Goal: Find contact information: Find contact information

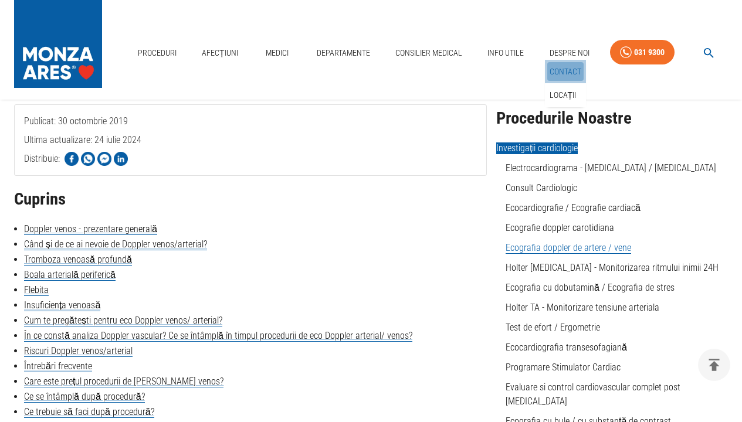
click at [571, 69] on link "Contact" at bounding box center [565, 71] width 36 height 19
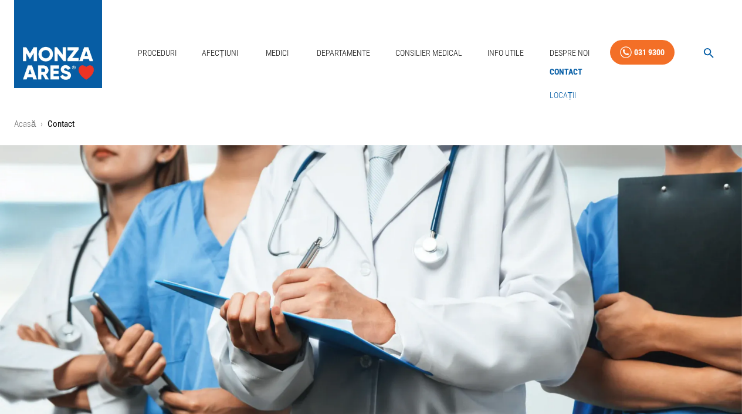
click at [557, 93] on link "Locații" at bounding box center [563, 95] width 32 height 19
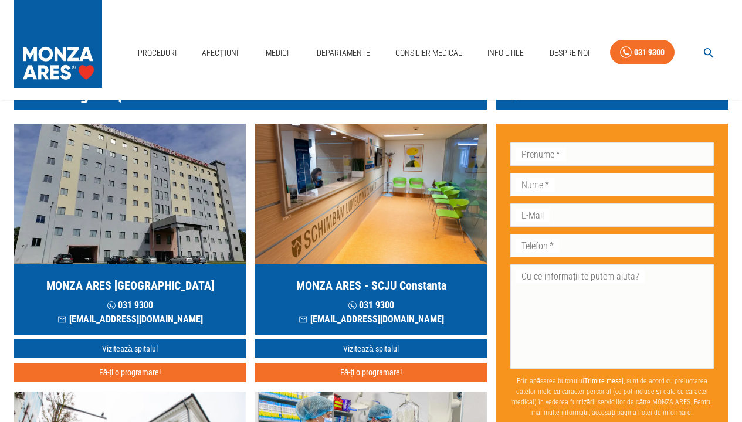
scroll to position [67, 0]
click at [169, 347] on link "Vizitează spitalul" at bounding box center [130, 349] width 232 height 19
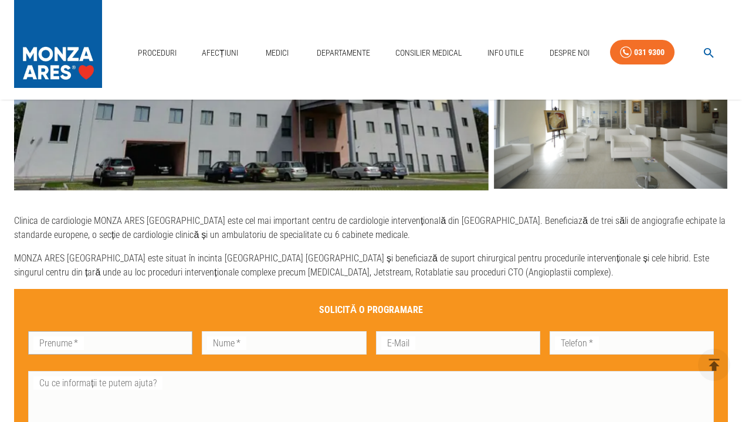
scroll to position [557, 0]
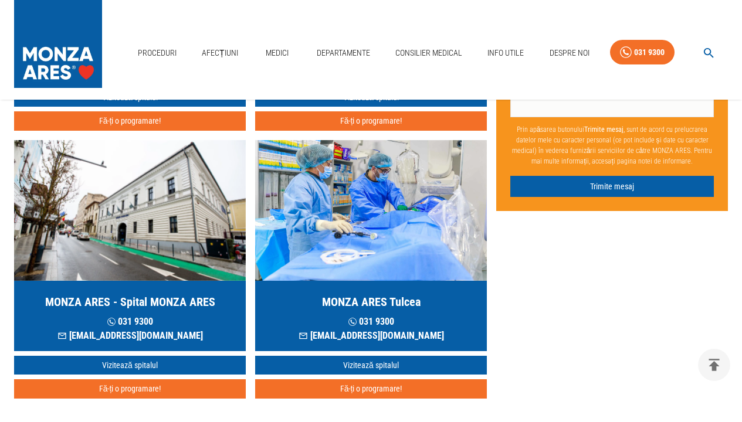
scroll to position [310, 0]
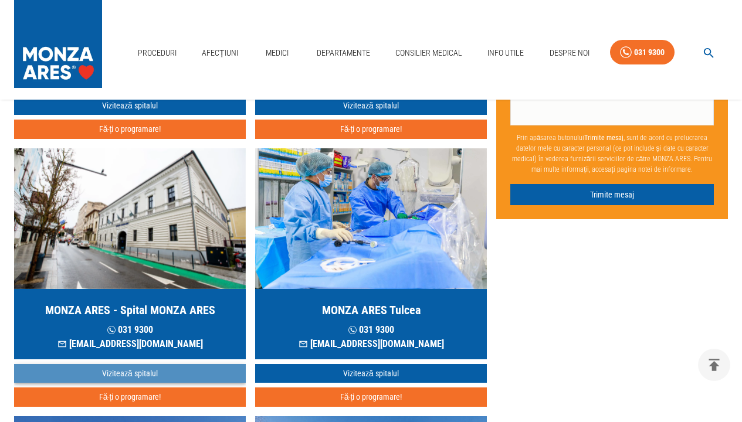
click at [130, 370] on link "Vizitează spitalul" at bounding box center [130, 373] width 232 height 19
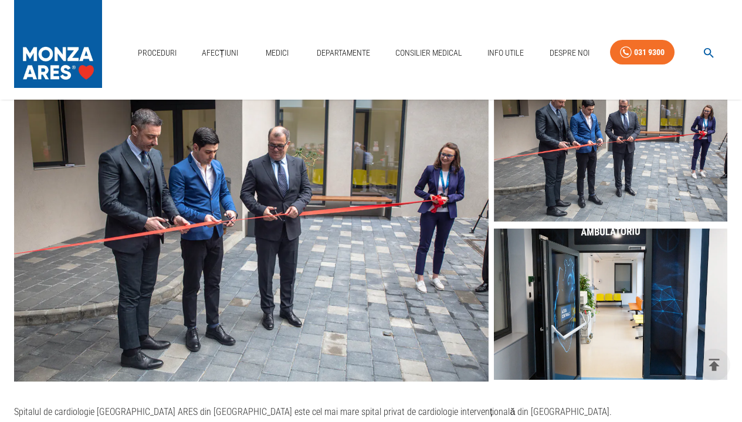
scroll to position [92, 0]
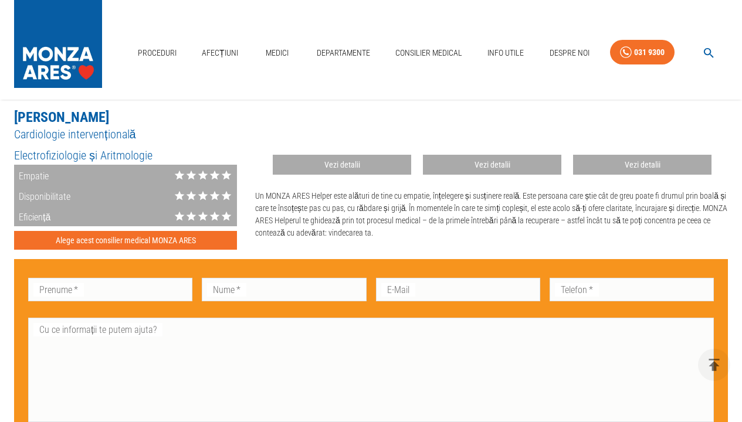
scroll to position [1643, 0]
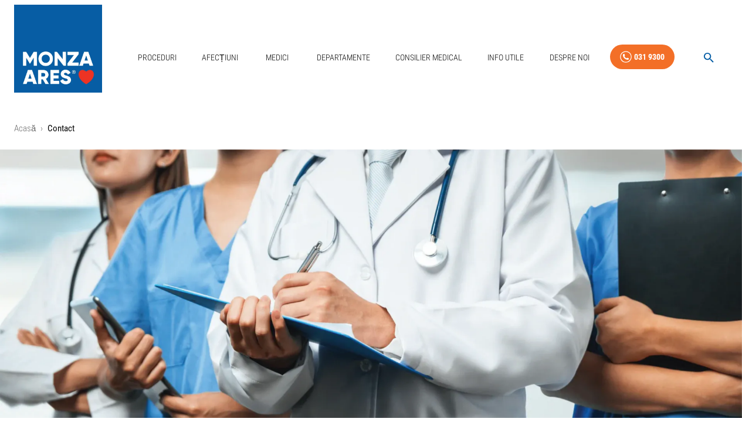
scroll to position [208, 0]
